Goal: Information Seeking & Learning: Learn about a topic

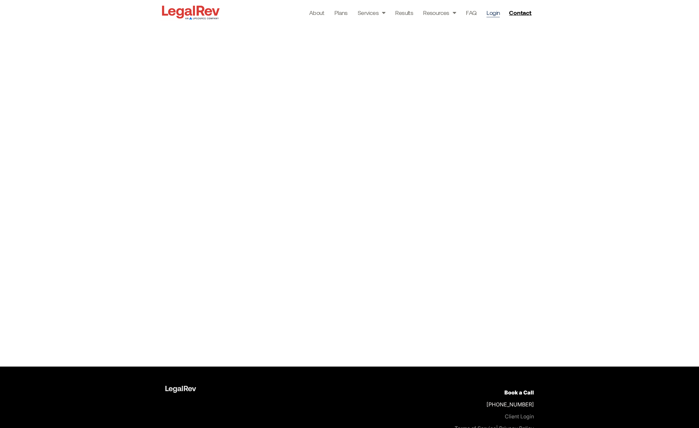
click at [120, 163] on div at bounding box center [349, 196] width 699 height 342
click at [473, 12] on link "FAQ" at bounding box center [471, 12] width 11 height 9
click at [339, 13] on link "Plans" at bounding box center [340, 12] width 13 height 9
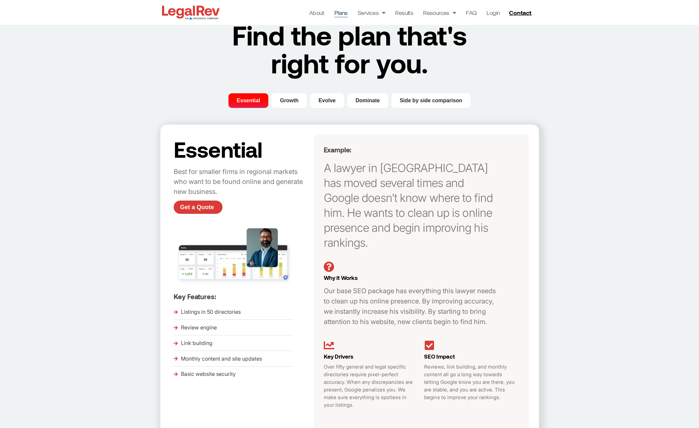
scroll to position [28, 0]
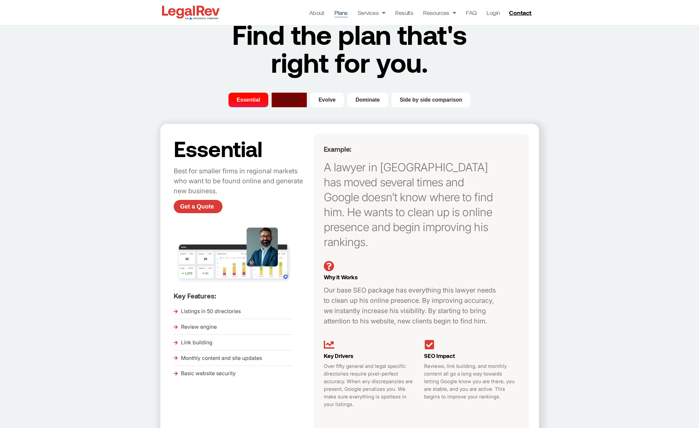
click at [296, 95] on button "Growth" at bounding box center [289, 100] width 35 height 15
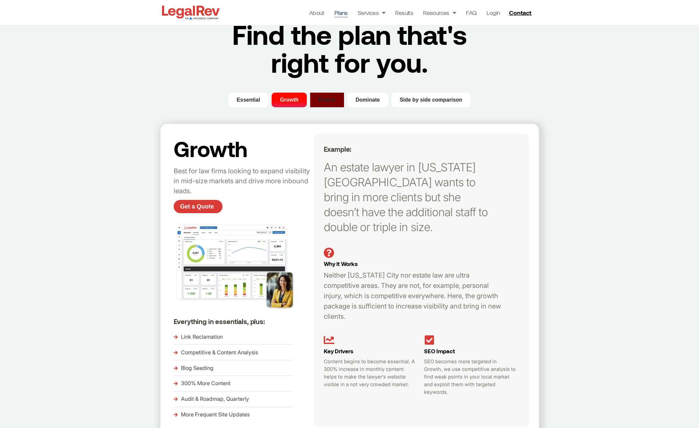
click at [335, 106] on button "Evolve" at bounding box center [327, 100] width 34 height 15
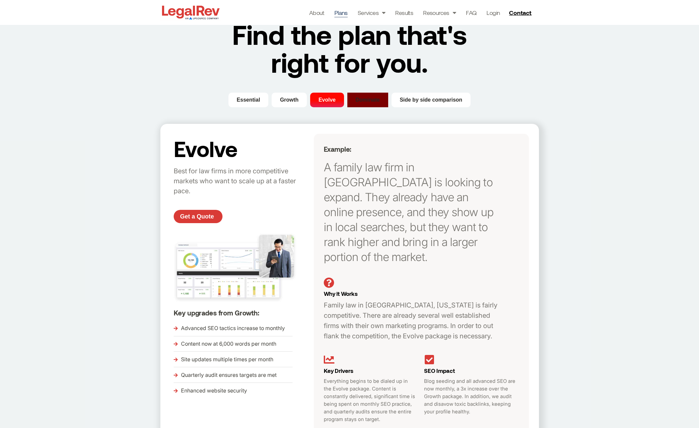
click at [374, 101] on span "Dominate" at bounding box center [368, 100] width 24 height 8
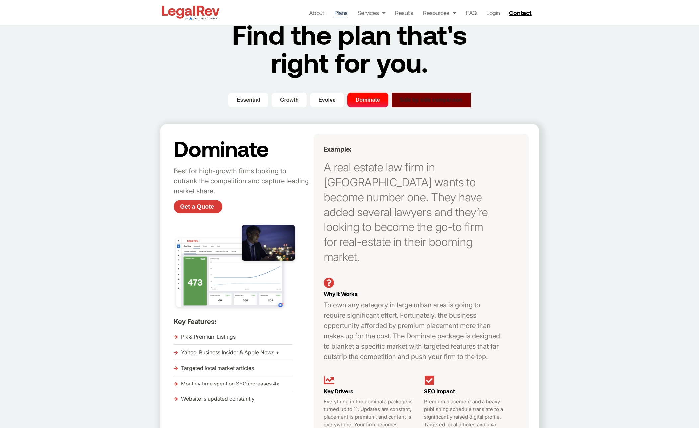
click at [449, 102] on span "Side by side comparison" at bounding box center [431, 100] width 63 height 8
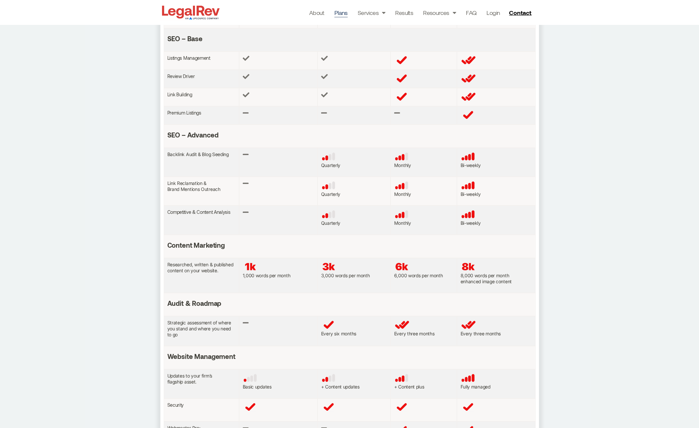
scroll to position [0, 0]
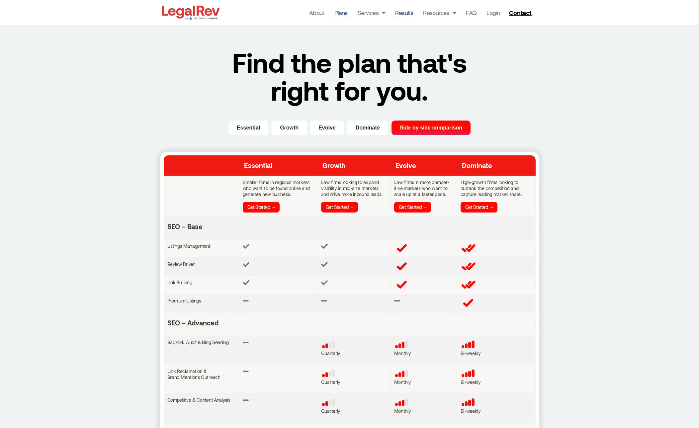
click at [400, 11] on link "Results" at bounding box center [404, 12] width 18 height 9
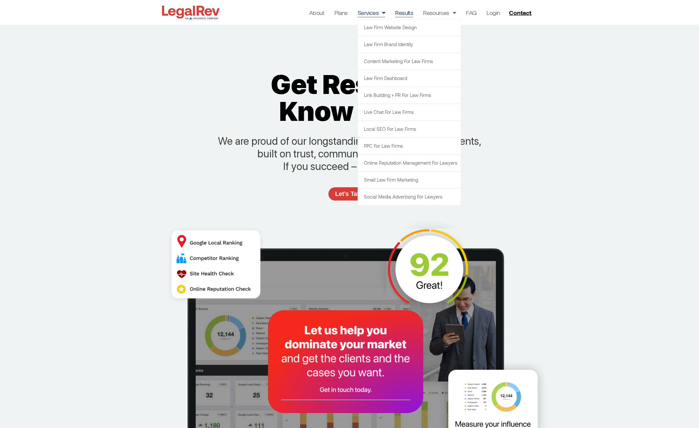
click at [381, 13] on span "Menu" at bounding box center [382, 12] width 7 height 13
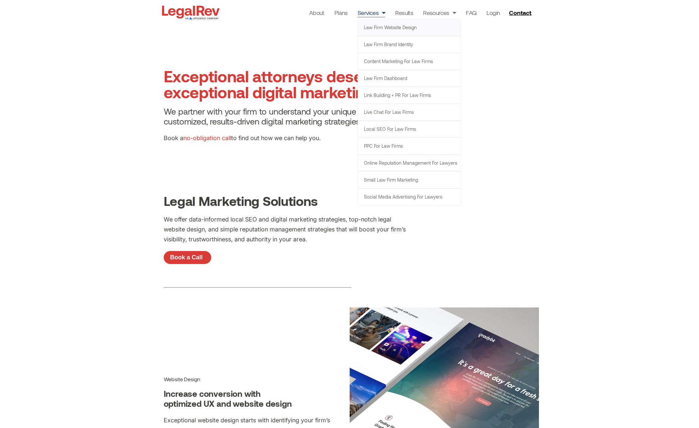
click at [384, 29] on link "Law Firm Website Design" at bounding box center [409, 27] width 103 height 17
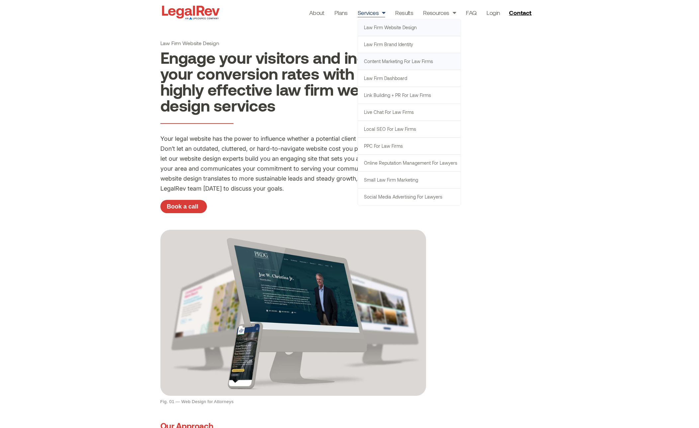
scroll to position [0, 0]
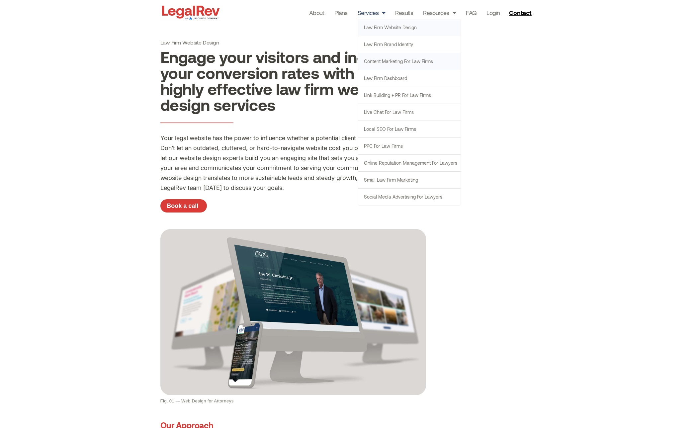
click at [385, 62] on link "Content Marketing for Law Firms" at bounding box center [409, 61] width 103 height 17
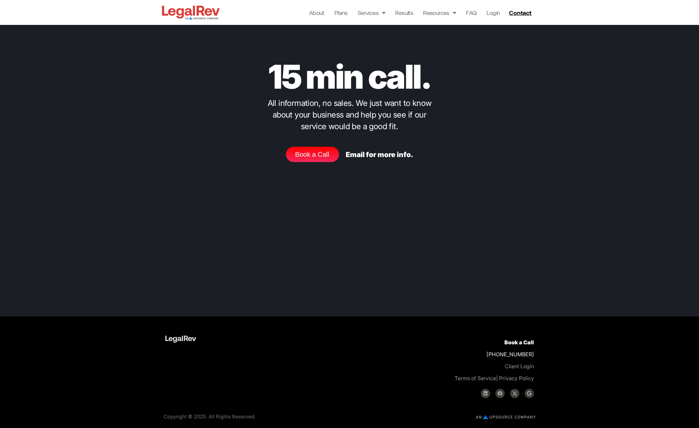
scroll to position [3065, 0]
